Goal: Information Seeking & Learning: Find specific fact

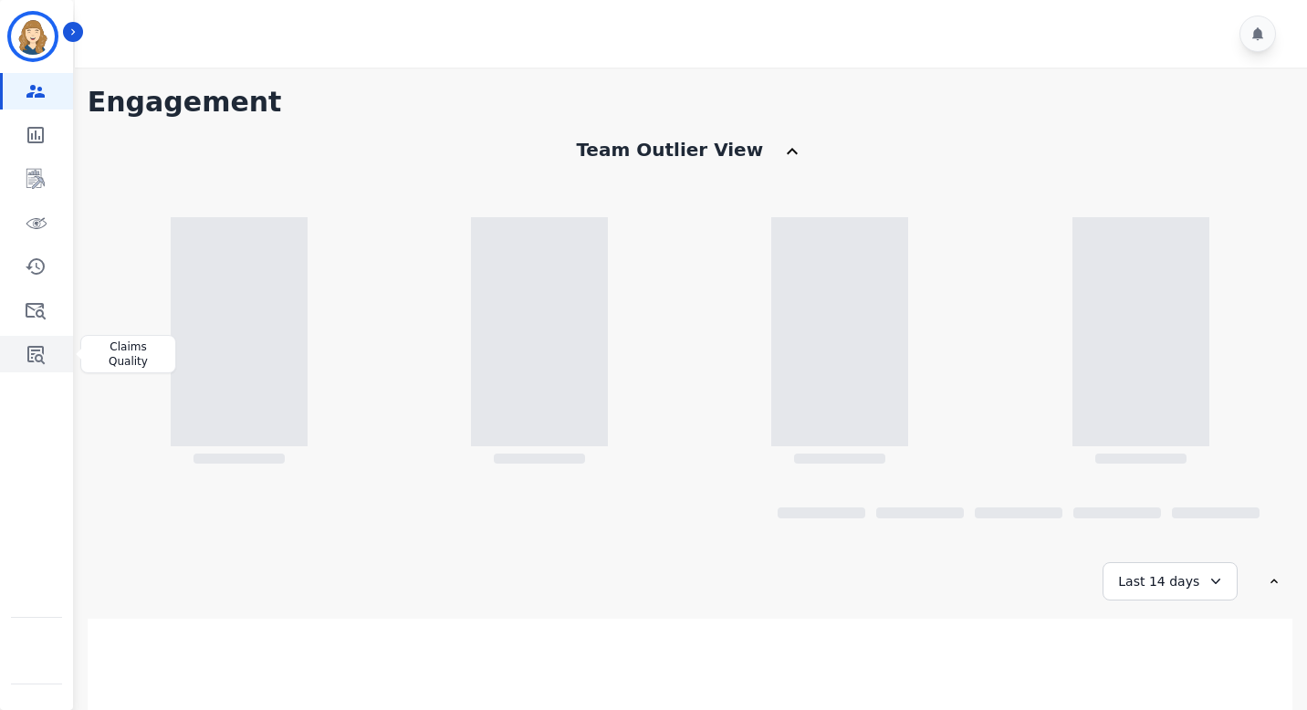
click at [26, 368] on link "Sidebar" at bounding box center [38, 354] width 70 height 37
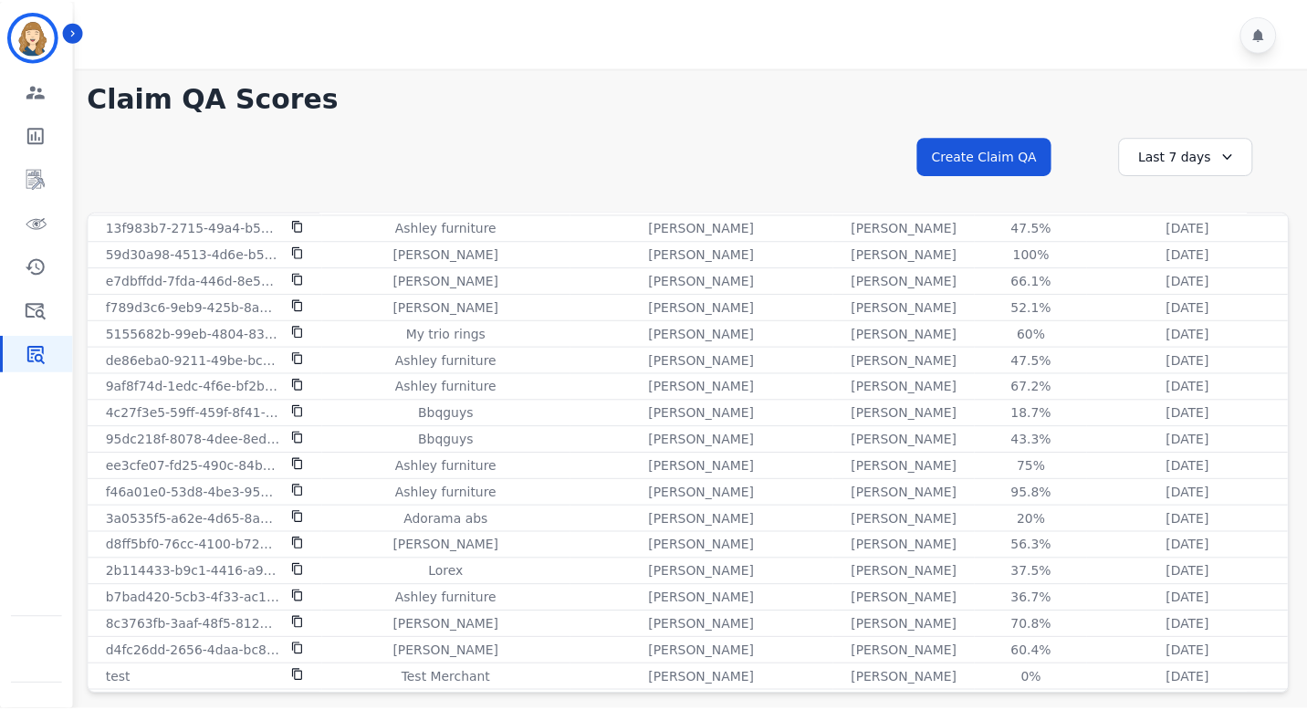
scroll to position [1375, 0]
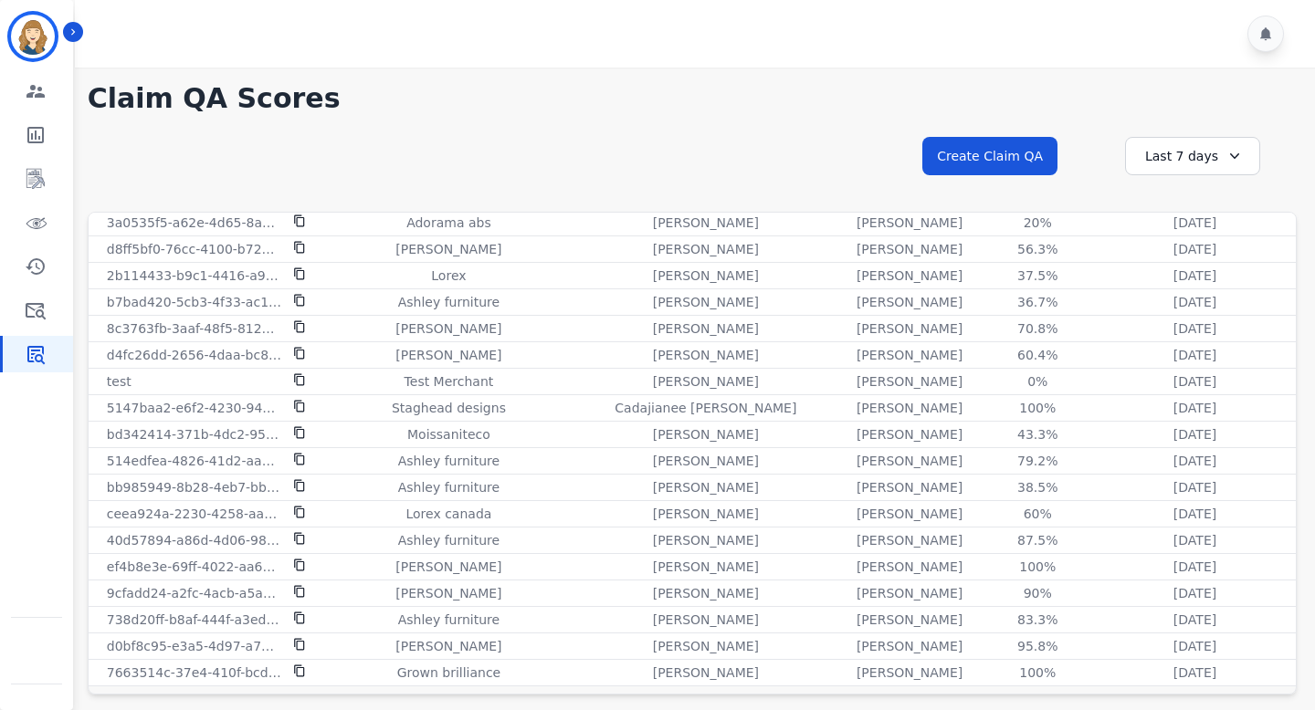
click at [1181, 150] on div "Last 7 days" at bounding box center [1192, 156] width 135 height 38
click at [1181, 348] on li "Last 12 months" at bounding box center [1203, 364] width 91 height 37
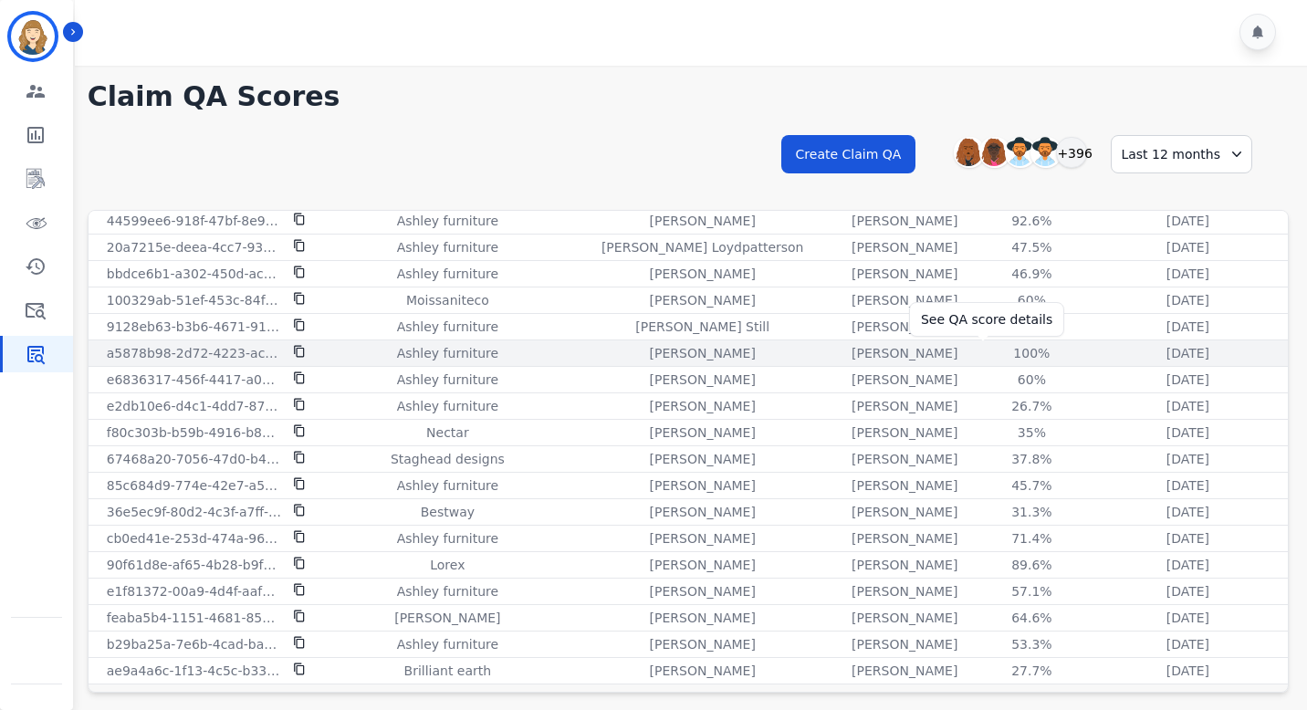
scroll to position [48, 0]
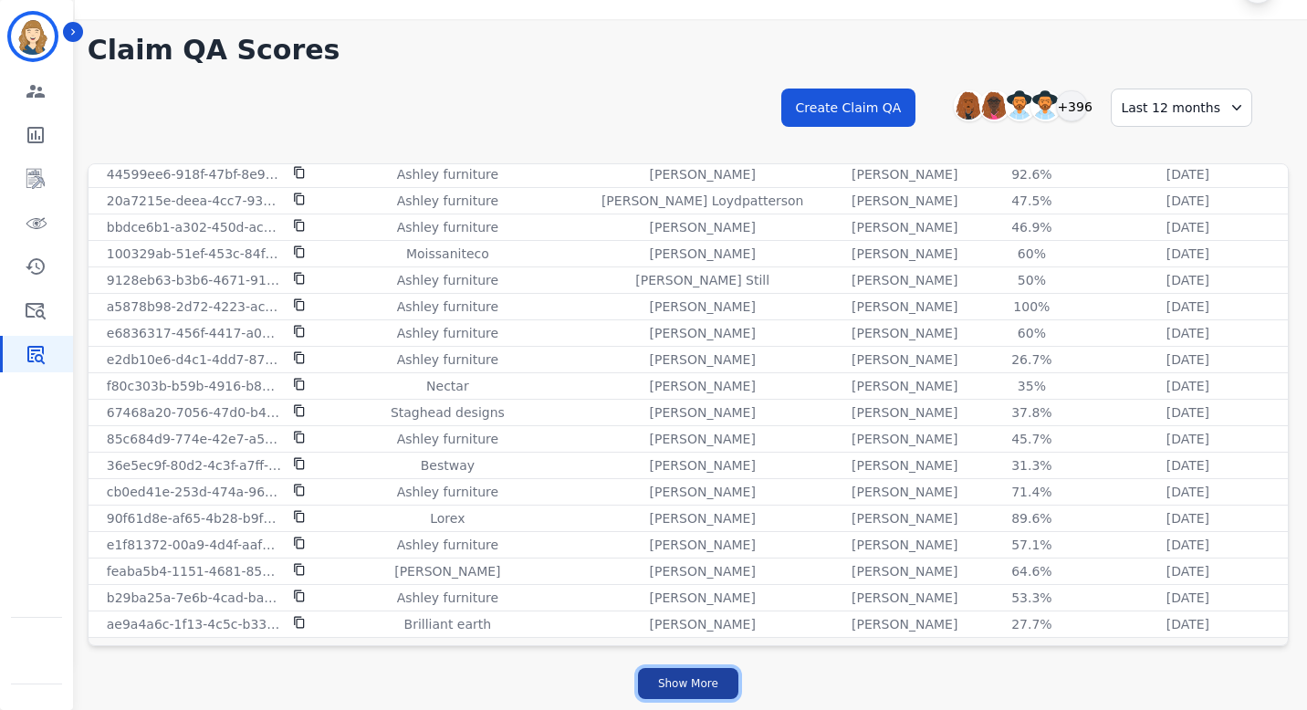
click at [711, 686] on button "Show More" at bounding box center [688, 683] width 100 height 31
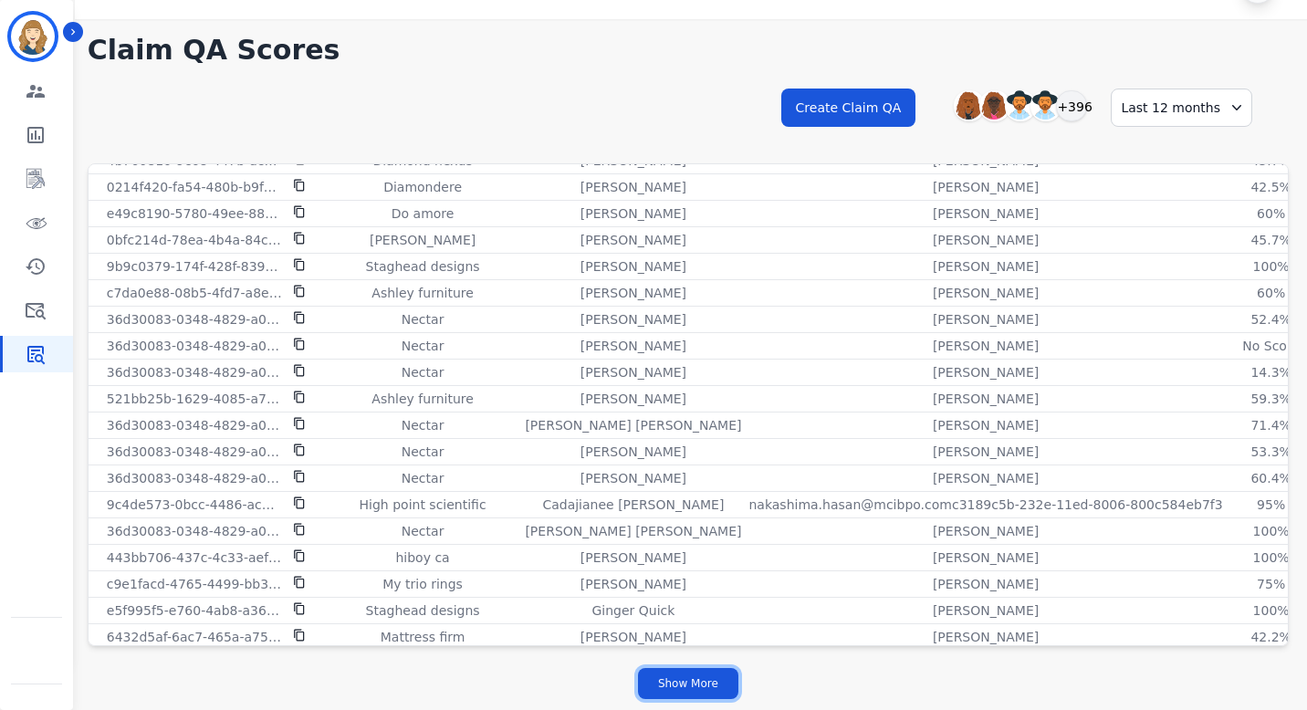
scroll to position [3057, 0]
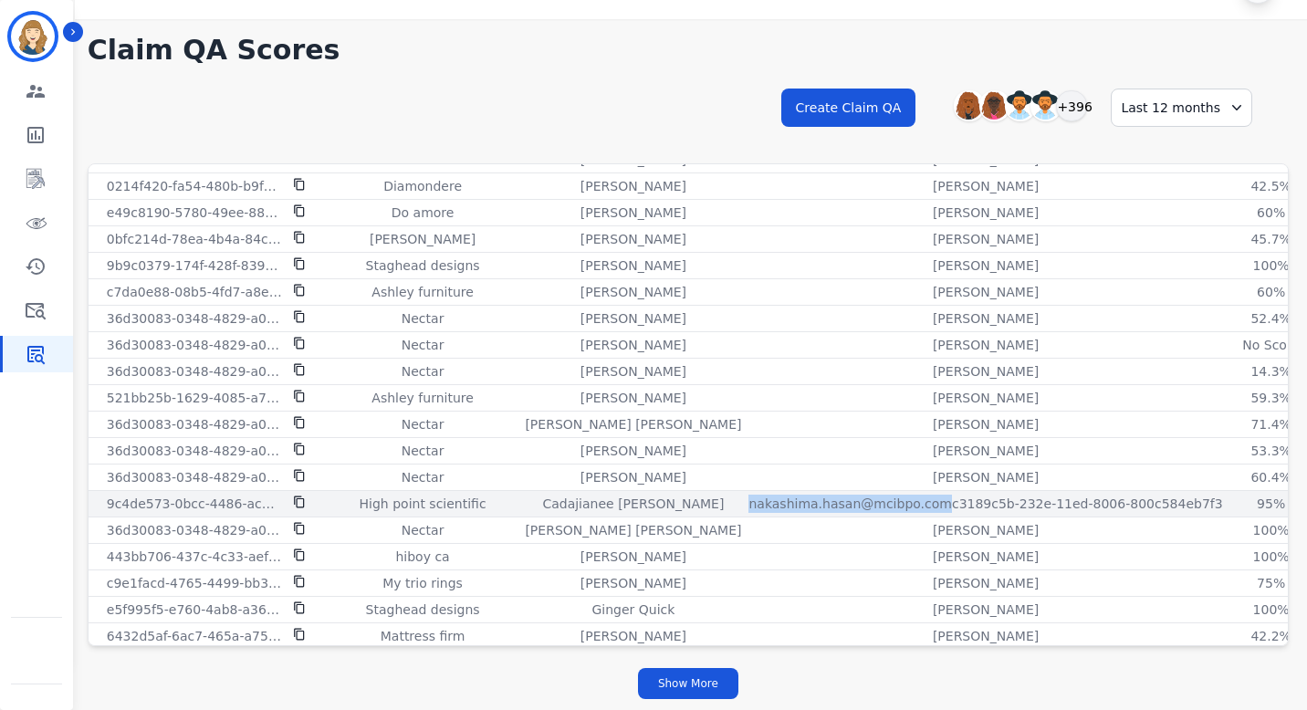
drag, startPoint x: 624, startPoint y: 504, endPoint x: 809, endPoint y: 505, distance: 184.4
click at [811, 507] on p "nakashima.hasan@mcibpo.comc3189c5b-232e-11ed-8006-800c584eb7f3" at bounding box center [986, 504] width 474 height 18
copy p "[EMAIL_ADDRESS][DOMAIN_NAME]"
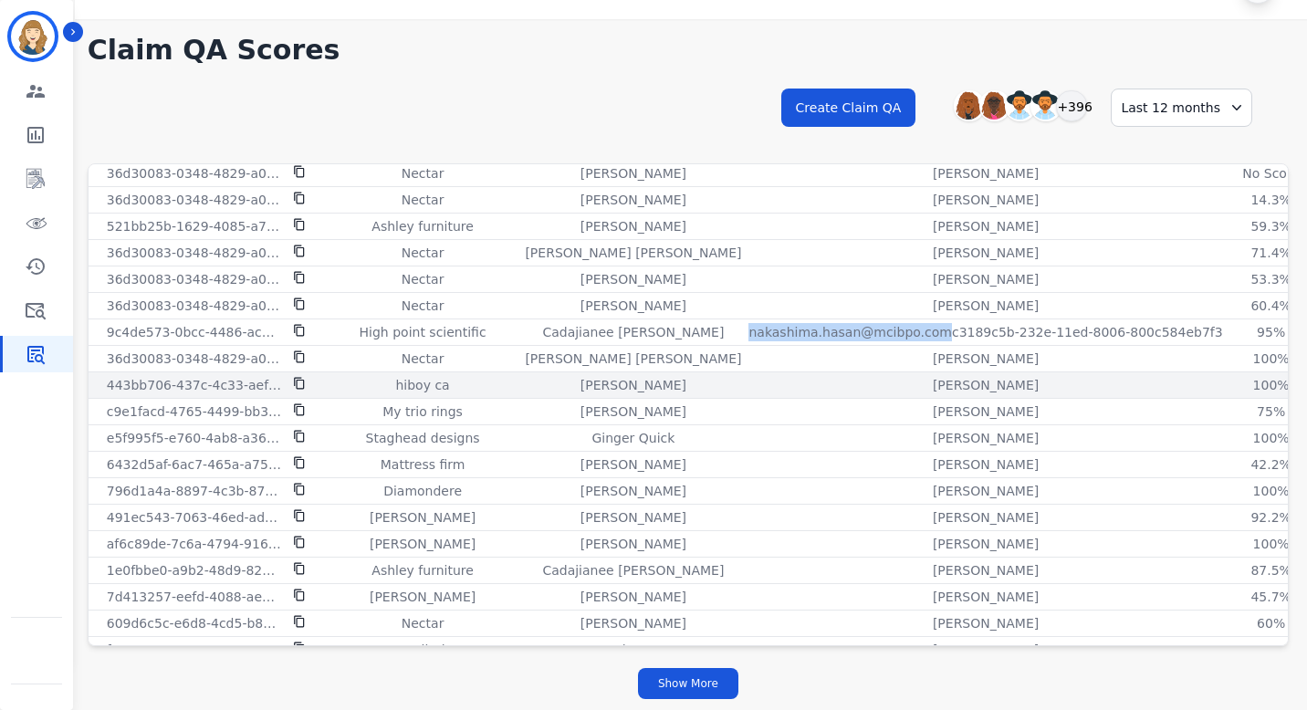
scroll to position [3239, 0]
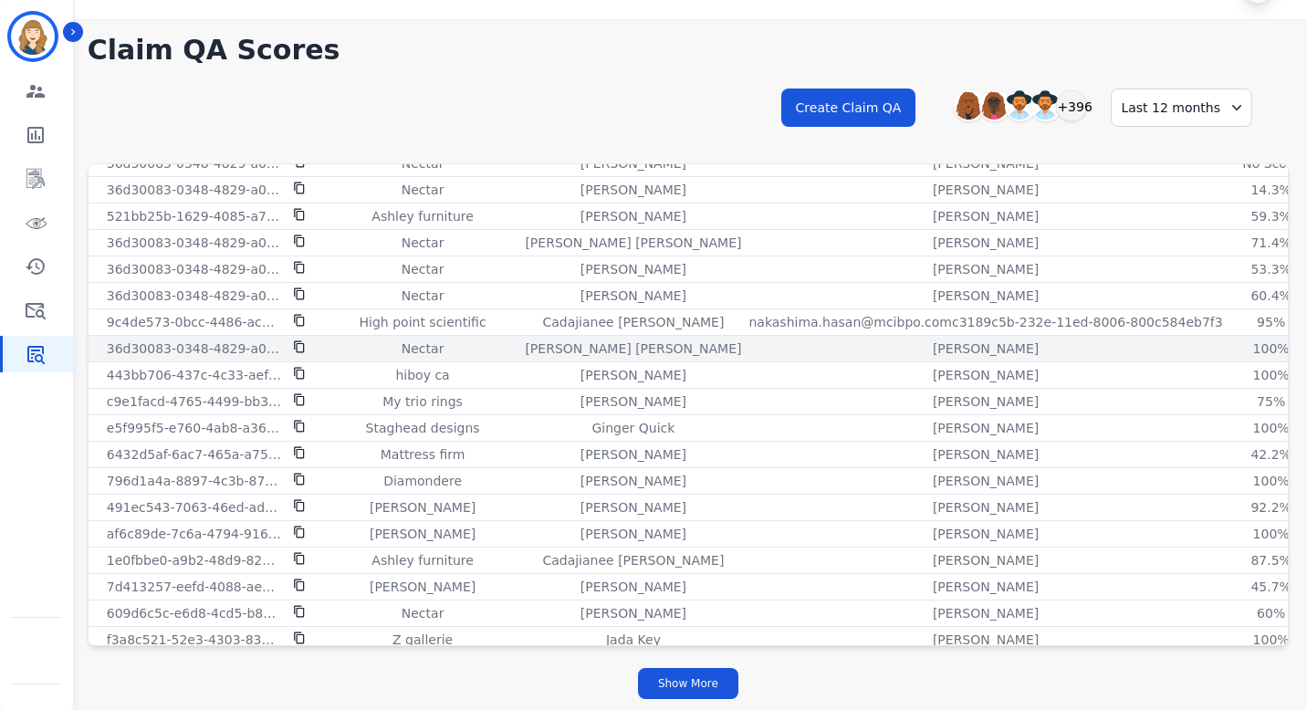
click at [749, 341] on div "[PERSON_NAME]" at bounding box center [986, 349] width 474 height 18
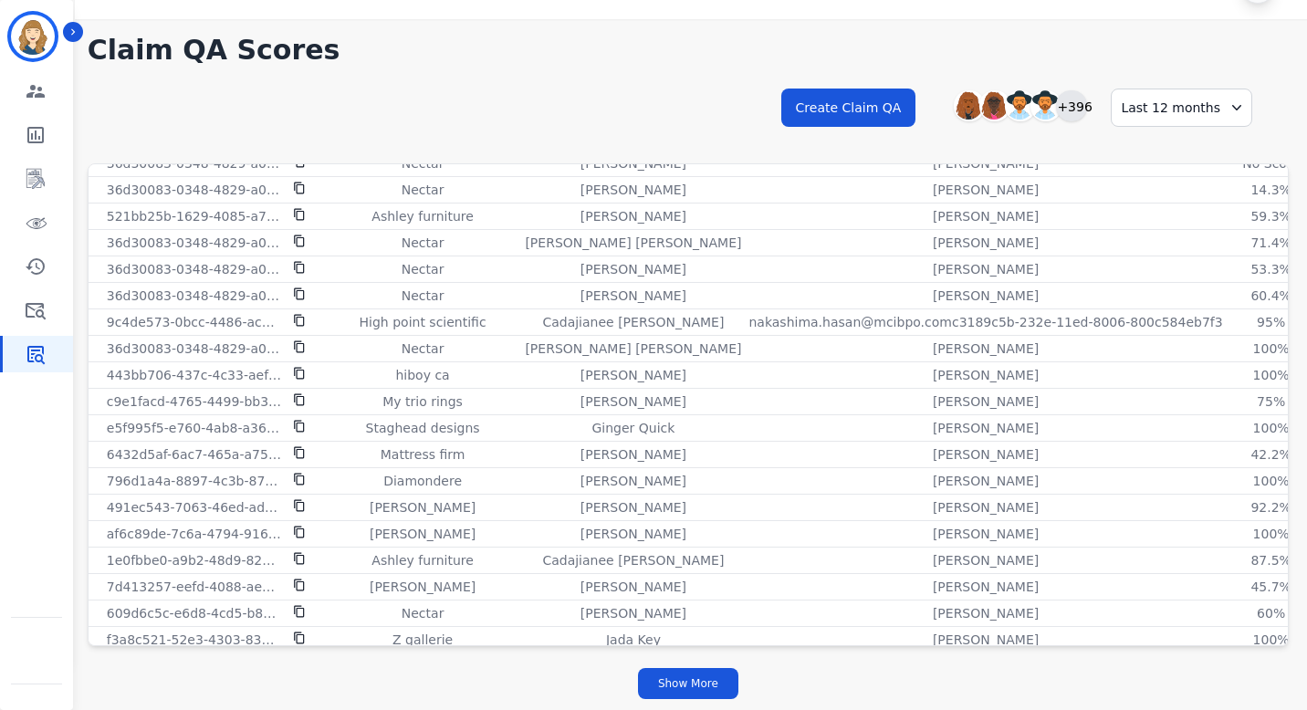
click at [1079, 106] on div "+396" at bounding box center [1071, 105] width 31 height 31
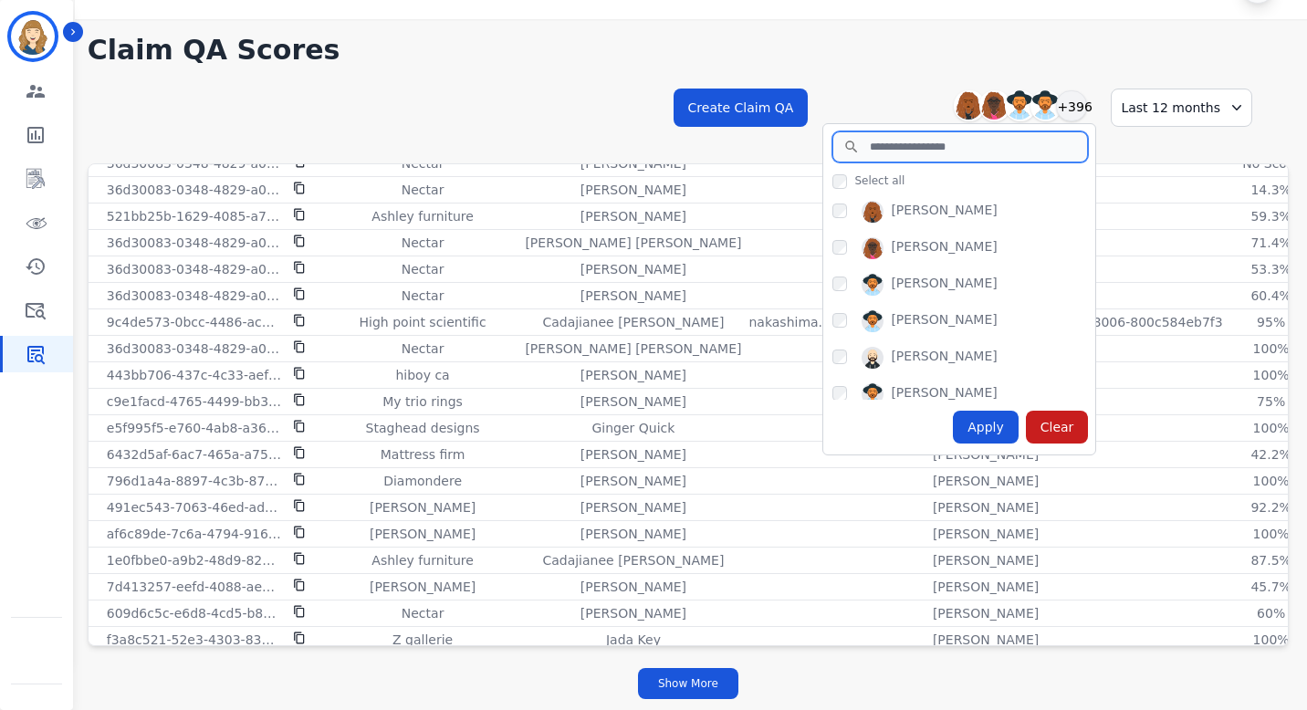
click at [945, 159] on input "search" at bounding box center [961, 146] width 256 height 31
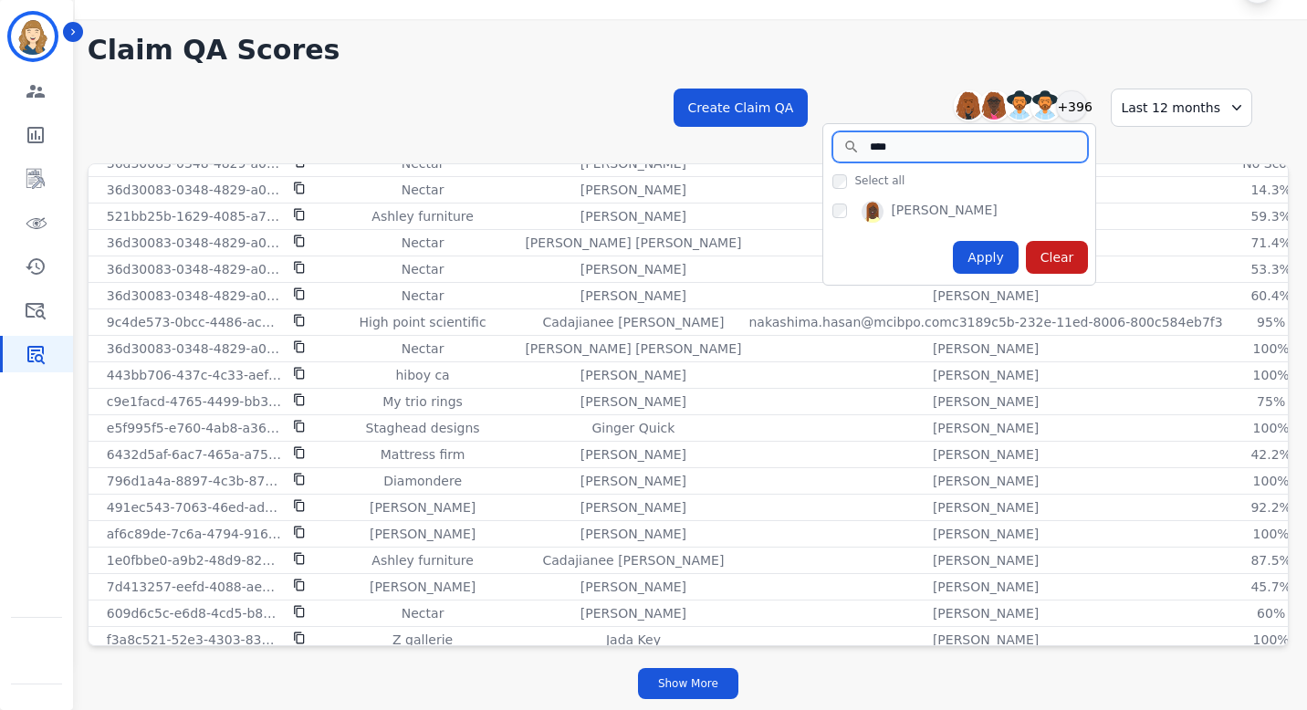
type input "****"
drag, startPoint x: 1007, startPoint y: 209, endPoint x: 898, endPoint y: 211, distance: 108.6
click at [898, 212] on div "[PERSON_NAME]" at bounding box center [964, 215] width 263 height 29
copy div "[PERSON_NAME]"
